Goal: Task Accomplishment & Management: Manage account settings

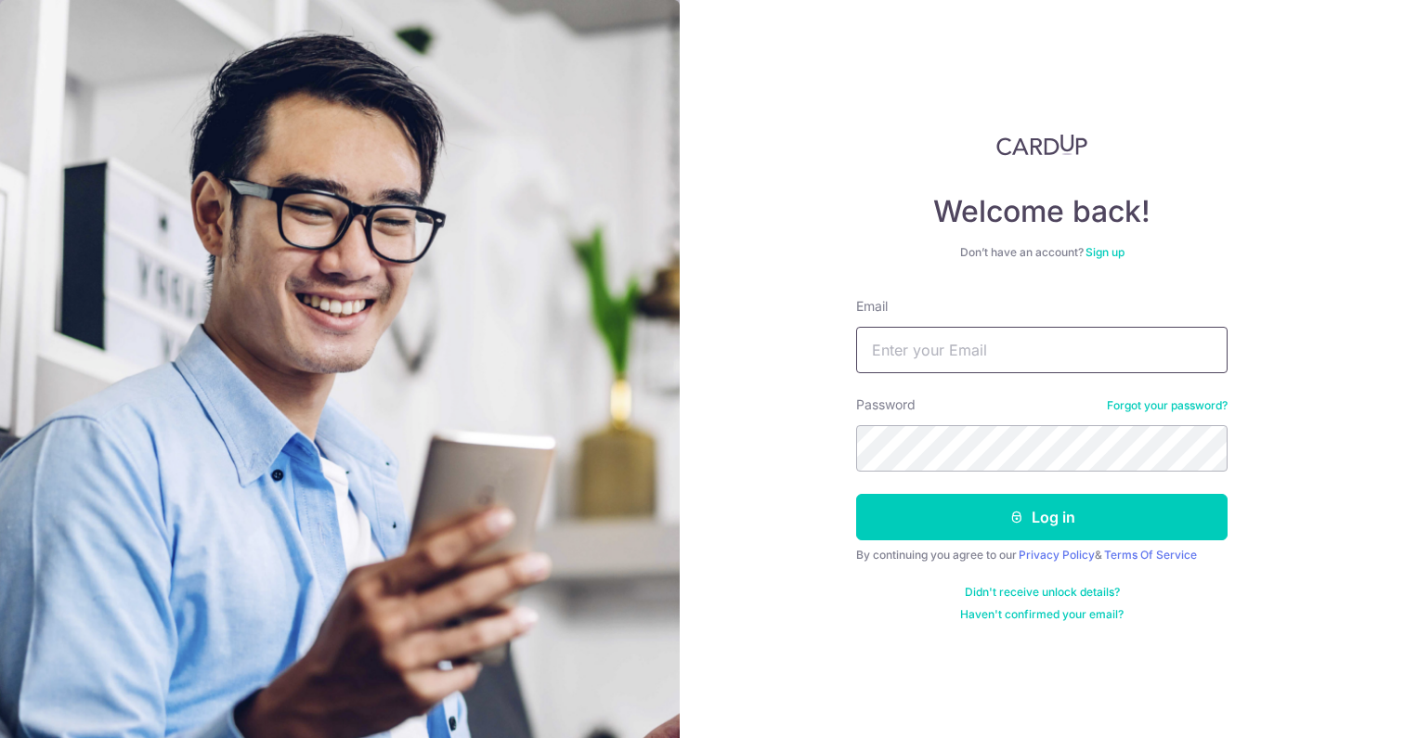
click at [978, 366] on input "Email" at bounding box center [1041, 350] width 371 height 46
type input "[PERSON_NAME][EMAIL_ADDRESS][PERSON_NAME][DOMAIN_NAME]"
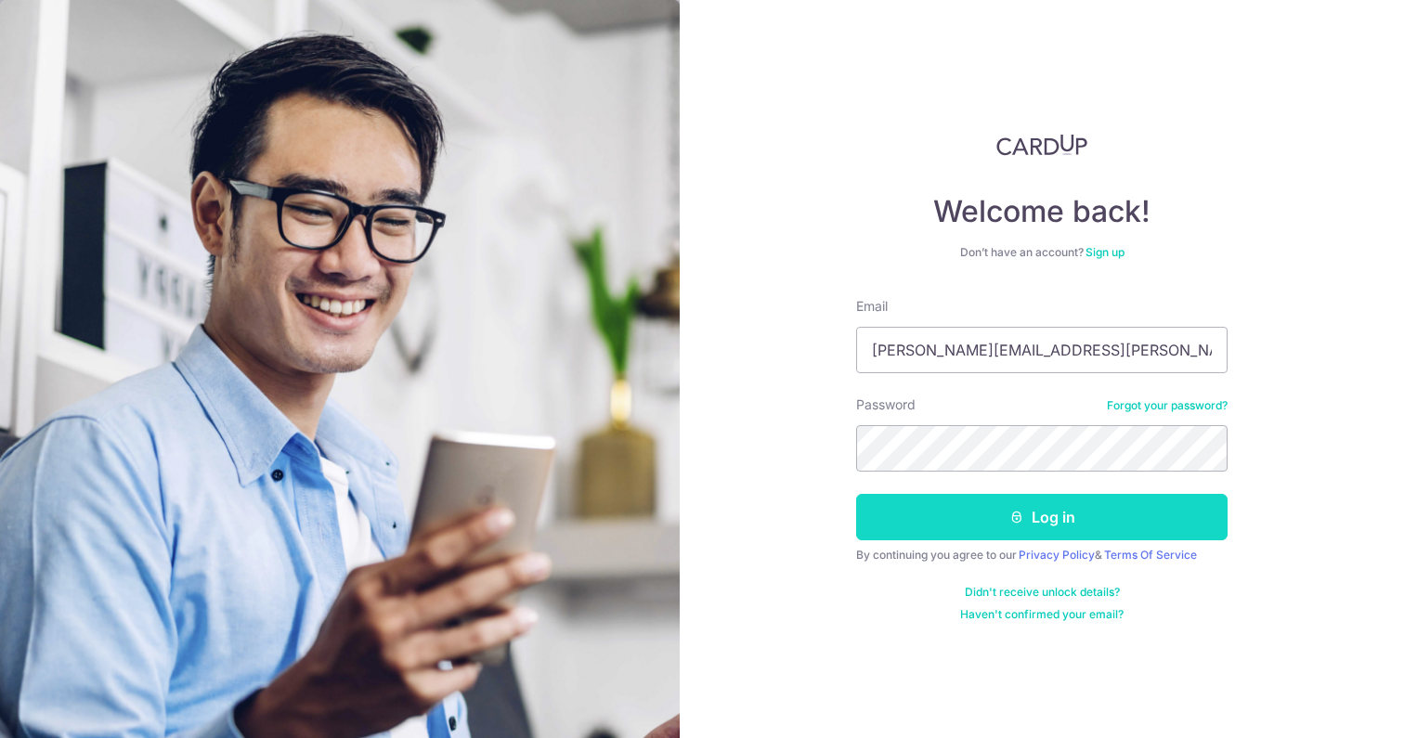
click at [1068, 515] on button "Log in" at bounding box center [1041, 517] width 371 height 46
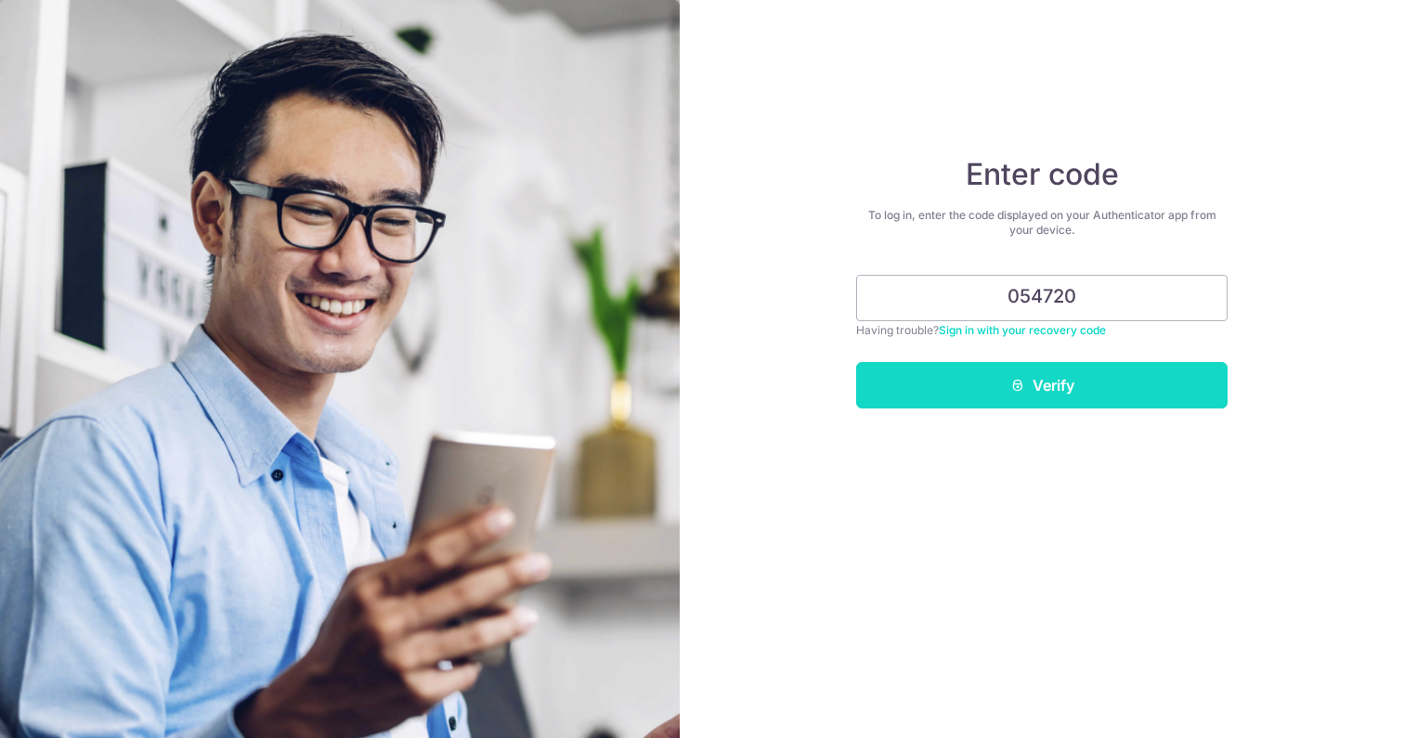
type input "054720"
click at [1160, 380] on button "Verify" at bounding box center [1041, 385] width 371 height 46
